Goal: Task Accomplishment & Management: Complete application form

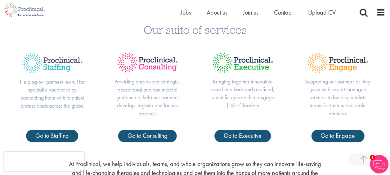
scroll to position [186, 0]
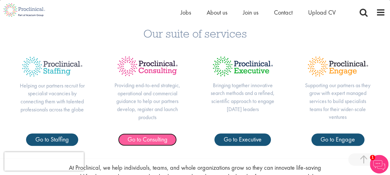
click at [142, 140] on span "Go to Consulting" at bounding box center [147, 139] width 40 height 8
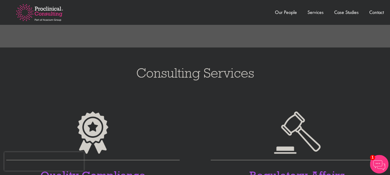
scroll to position [310, 0]
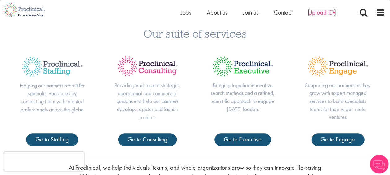
click at [322, 12] on span "Upload CV" at bounding box center [322, 12] width 28 height 8
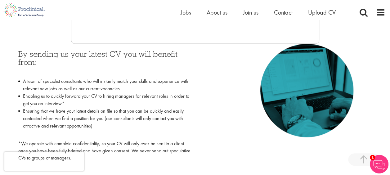
scroll to position [279, 0]
